Goal: Task Accomplishment & Management: Complete application form

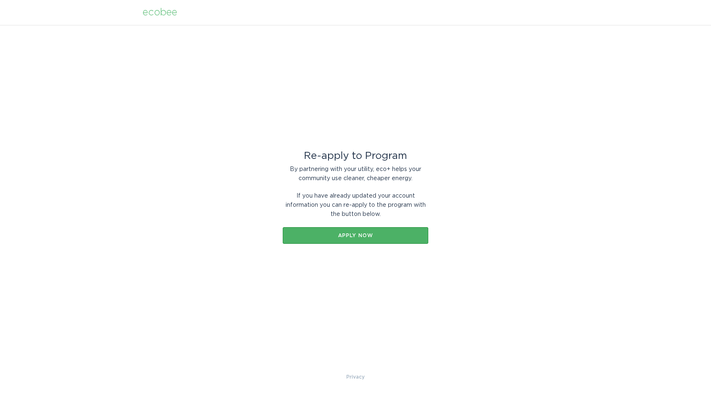
click at [353, 238] on button "Apply now" at bounding box center [356, 235] width 146 height 17
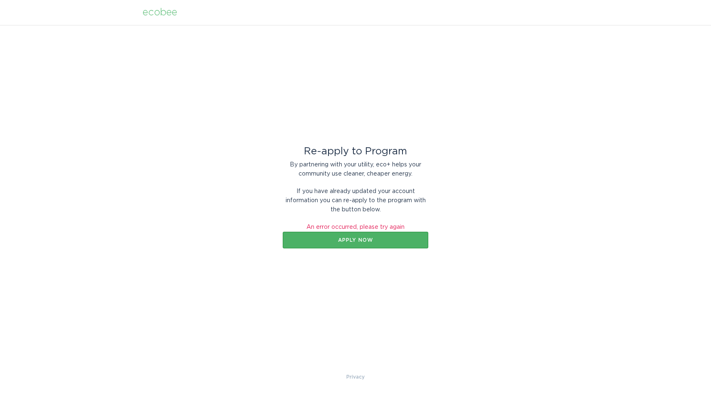
click at [354, 239] on div "Apply now" at bounding box center [355, 239] width 137 height 5
click at [388, 248] on div "Re-apply to Program By partnering with your utility, eco+ helps your community …" at bounding box center [356, 199] width 146 height 166
click at [383, 235] on button "Apply now" at bounding box center [356, 240] width 146 height 17
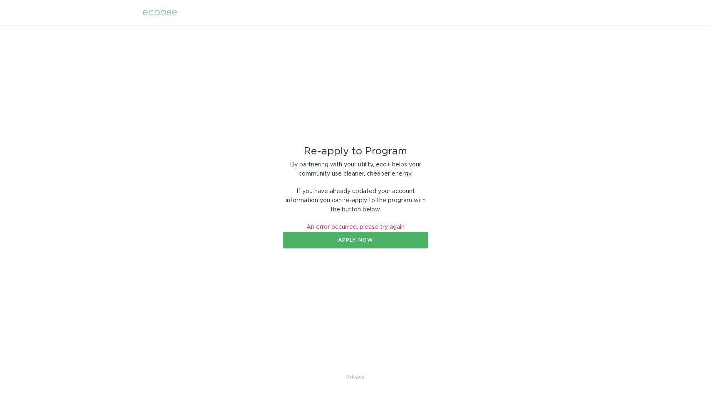
click at [383, 235] on button "Apply now" at bounding box center [356, 240] width 146 height 17
